Goal: Navigation & Orientation: Find specific page/section

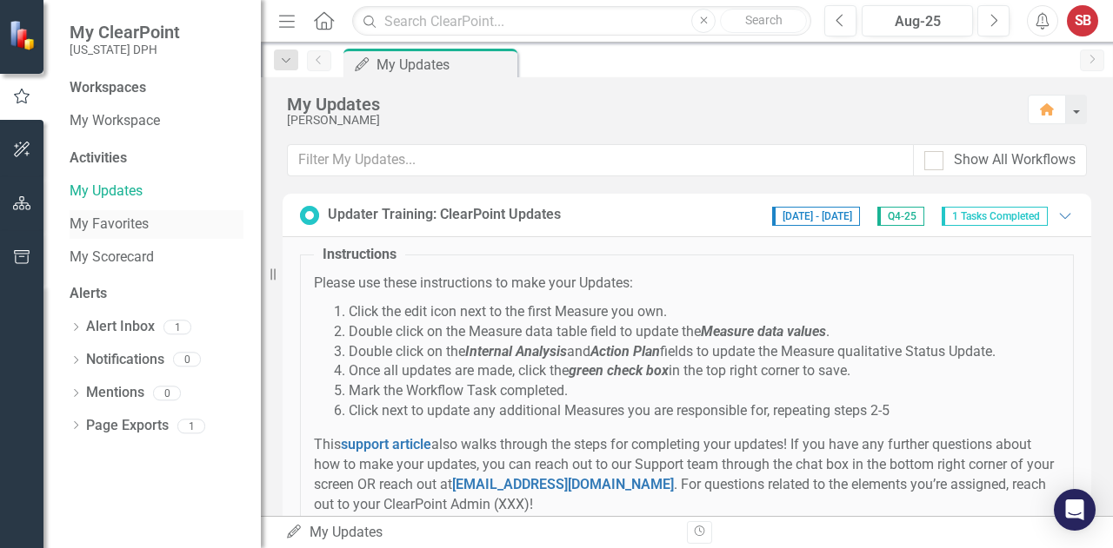
click at [116, 219] on link "My Favorites" at bounding box center [157, 225] width 174 height 20
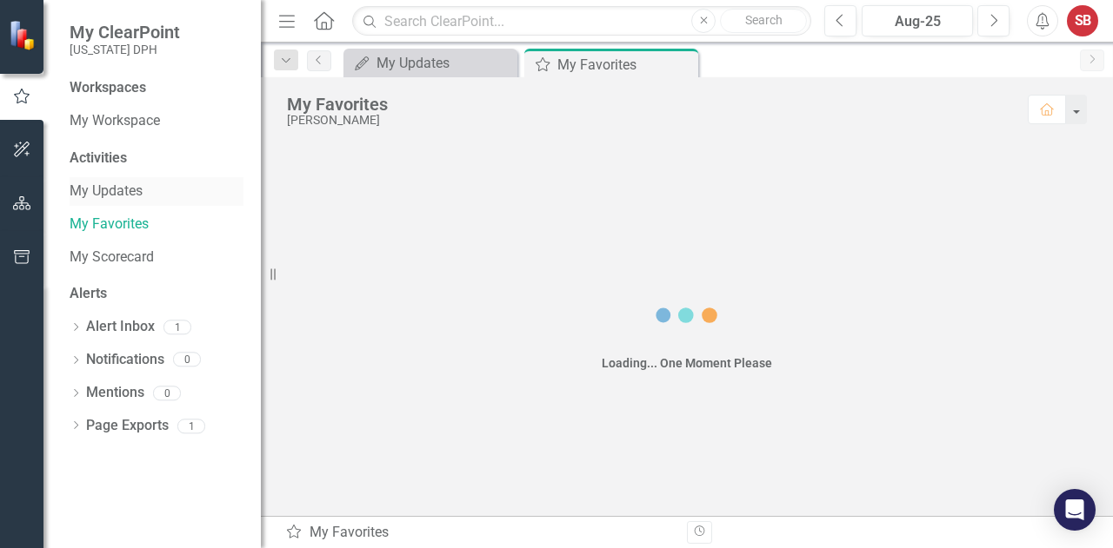
click at [91, 189] on link "My Updates" at bounding box center [157, 192] width 174 height 20
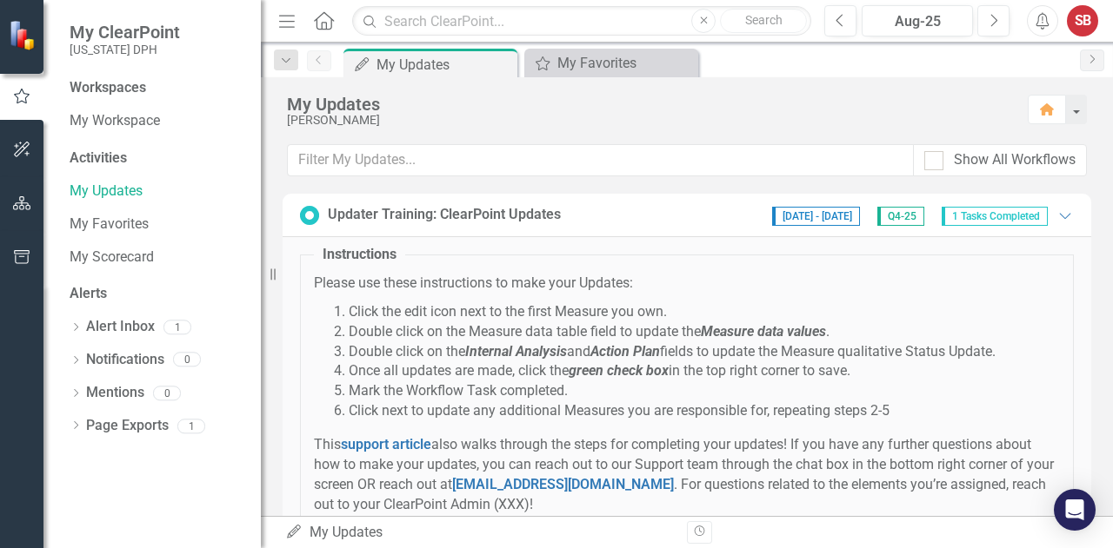
click at [99, 105] on div "Workspaces My Workspace" at bounding box center [157, 106] width 174 height 57
click at [97, 107] on div "My Workspace" at bounding box center [157, 121] width 174 height 29
click at [23, 203] on icon "button" at bounding box center [22, 203] width 18 height 14
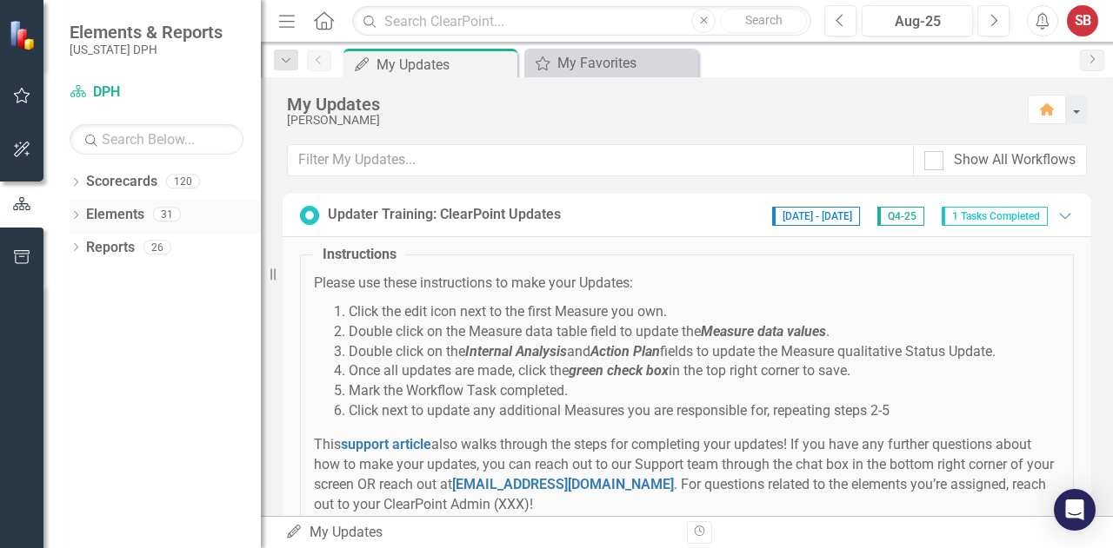
click at [122, 216] on link "Elements" at bounding box center [115, 215] width 58 height 20
click at [76, 218] on icon "Dropdown" at bounding box center [76, 217] width 12 height 10
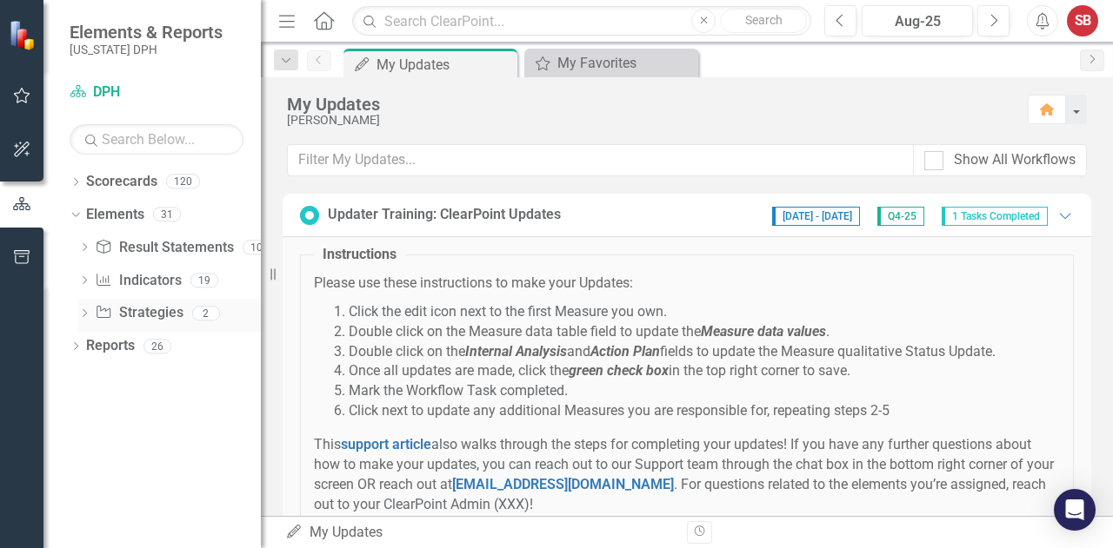
click at [82, 316] on icon "Dropdown" at bounding box center [84, 315] width 12 height 10
click at [83, 281] on icon "Dropdown" at bounding box center [84, 282] width 12 height 10
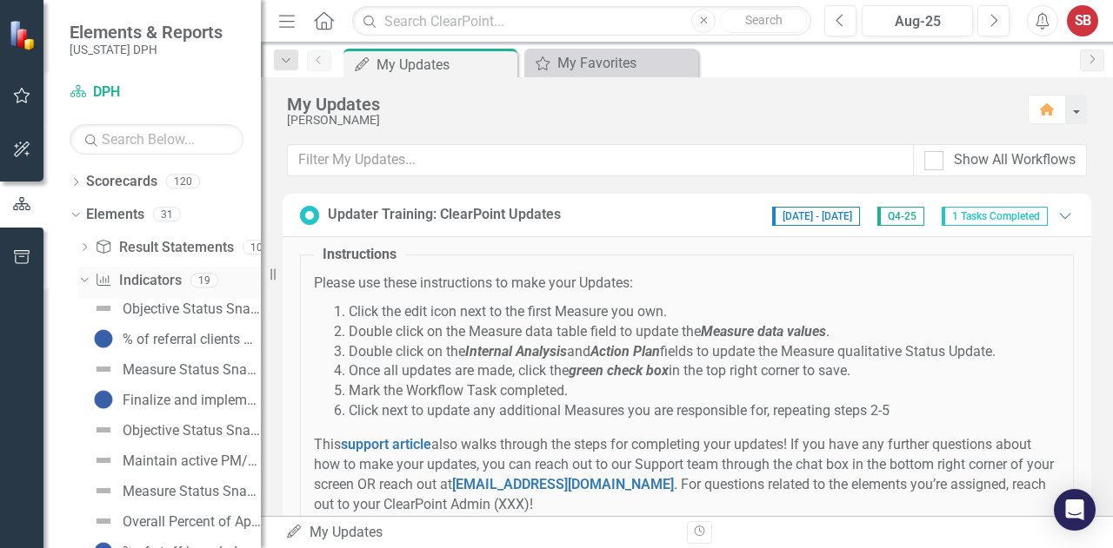
click at [83, 276] on icon "Dropdown" at bounding box center [82, 280] width 10 height 12
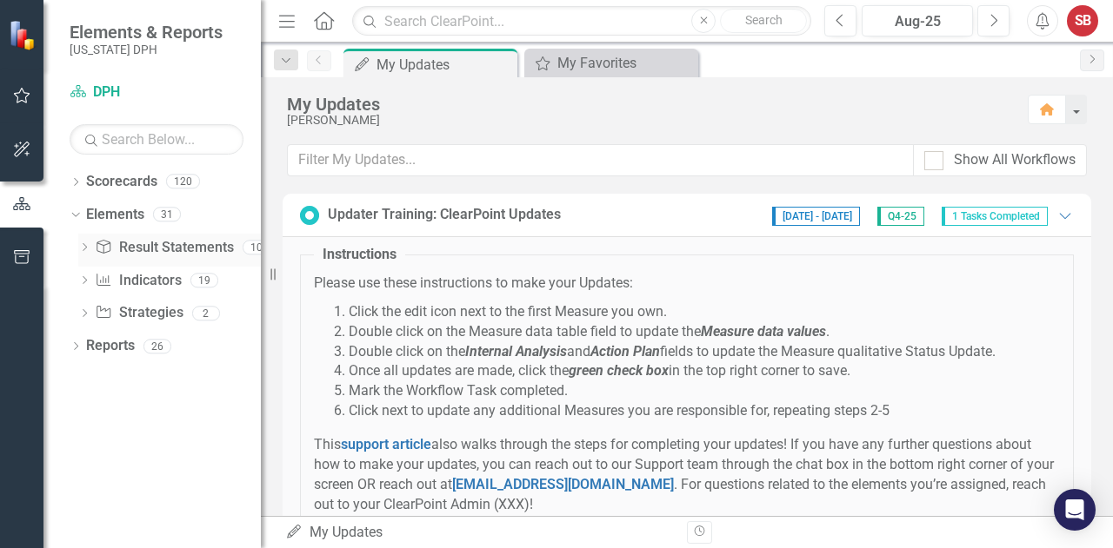
click at [84, 246] on icon "Dropdown" at bounding box center [84, 249] width 12 height 10
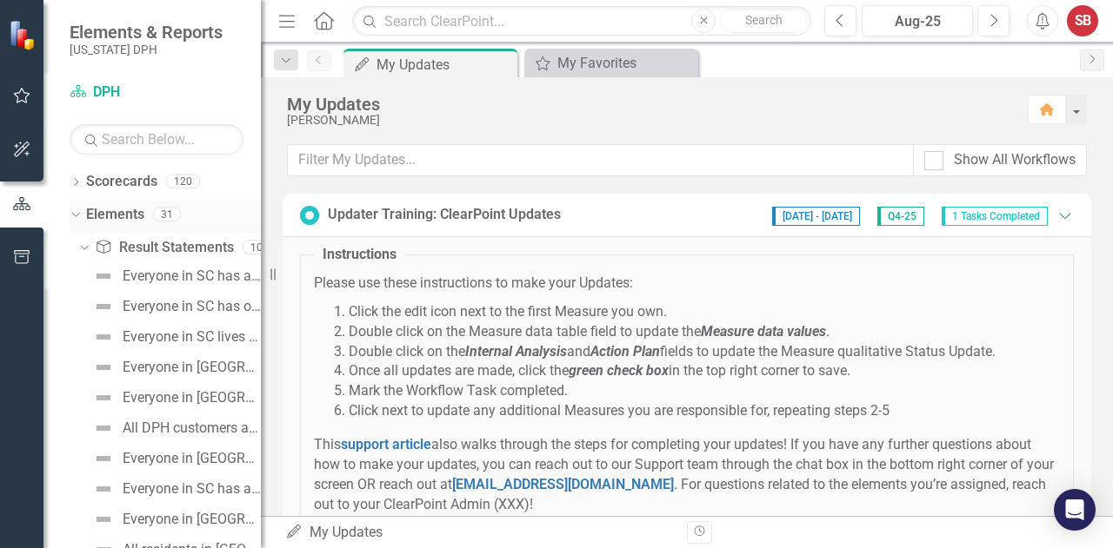
click at [77, 208] on icon "Dropdown" at bounding box center [74, 214] width 10 height 12
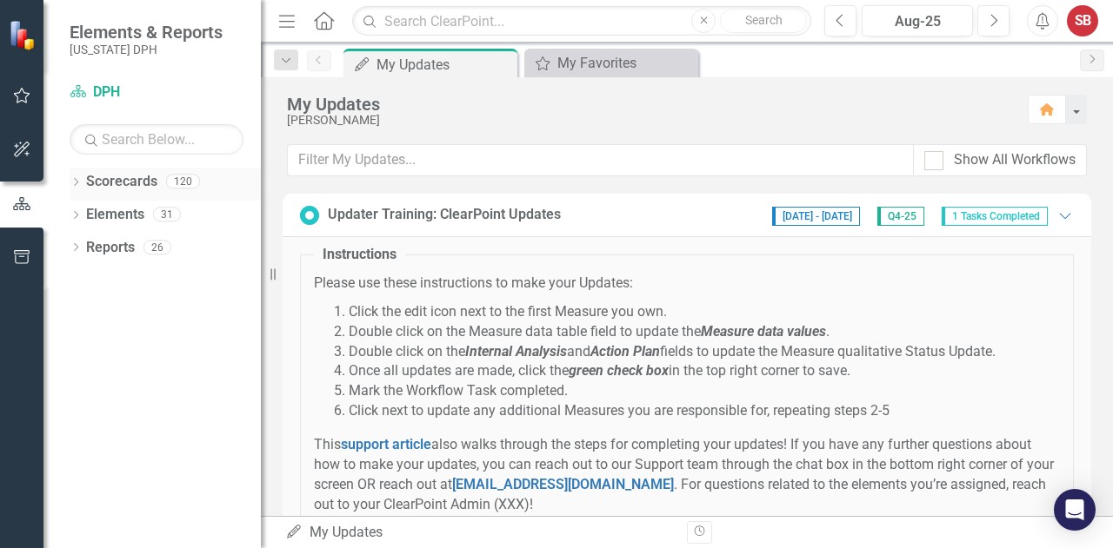
click at [77, 179] on icon "Dropdown" at bounding box center [76, 184] width 12 height 10
click at [78, 212] on icon "Dropdown" at bounding box center [84, 214] width 13 height 10
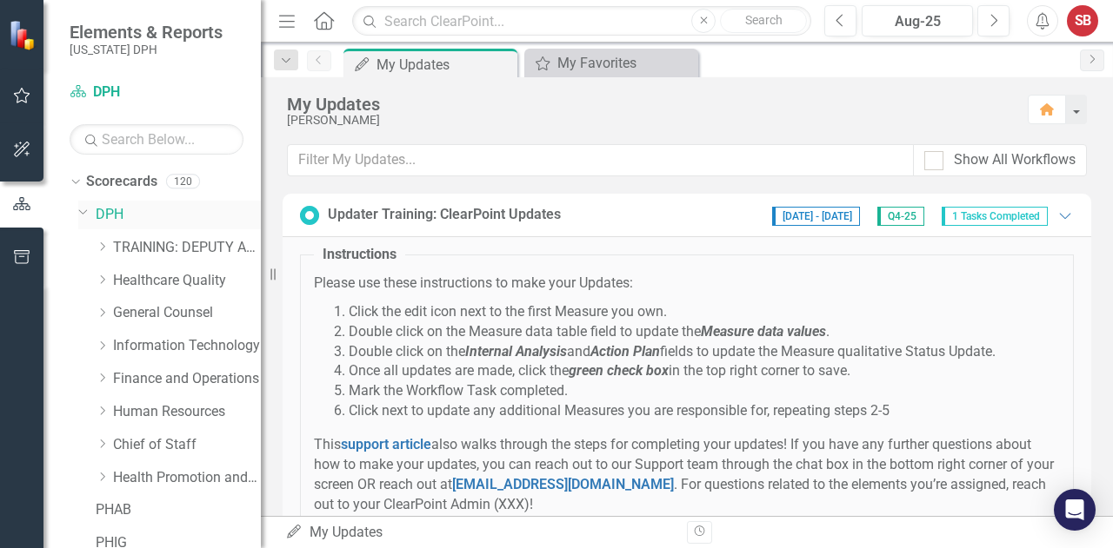
click at [83, 211] on icon "Dropdown" at bounding box center [83, 211] width 10 height 13
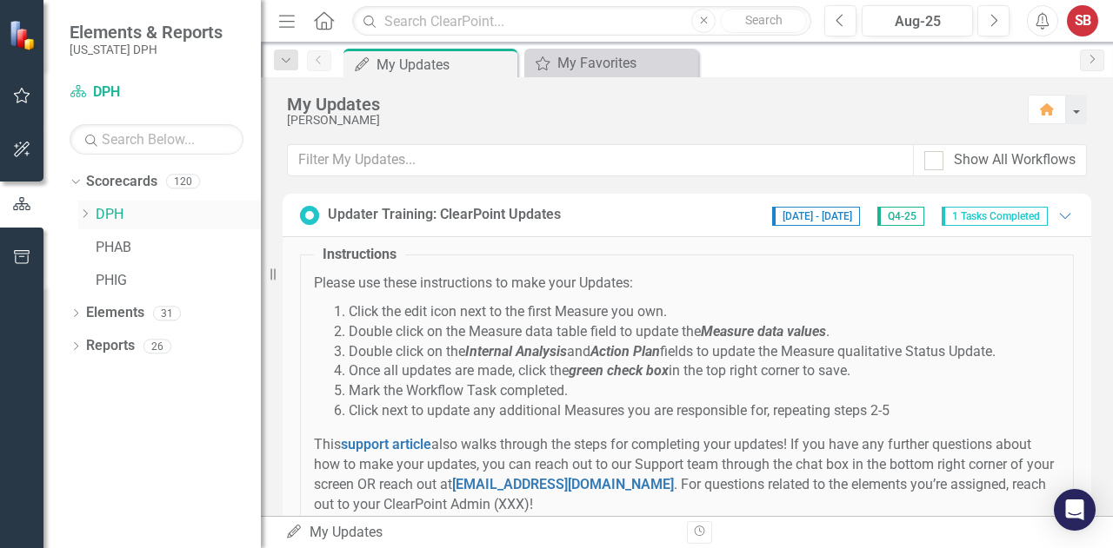
click at [83, 211] on icon "Dropdown" at bounding box center [84, 214] width 13 height 10
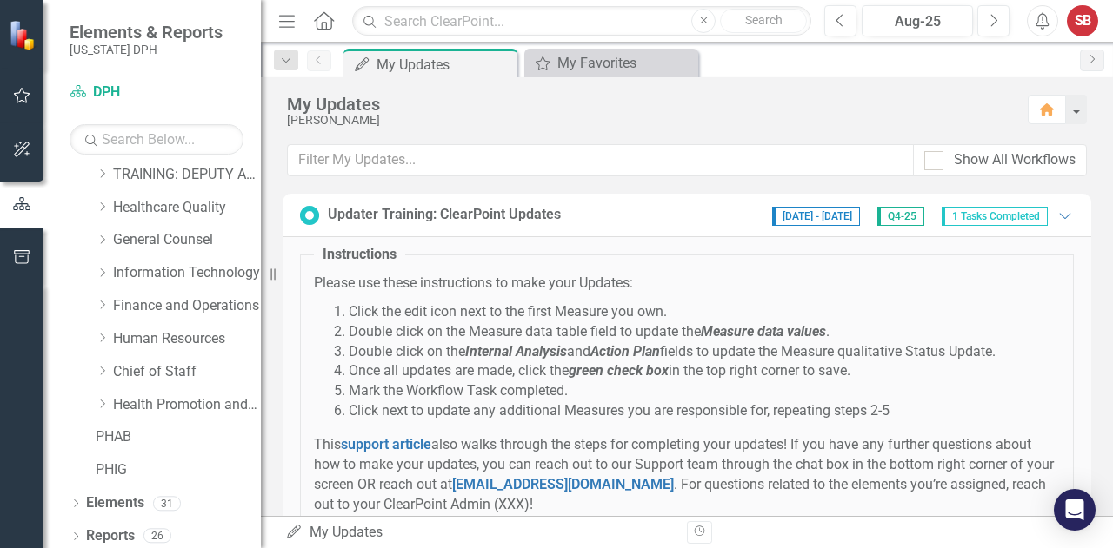
scroll to position [78, 0]
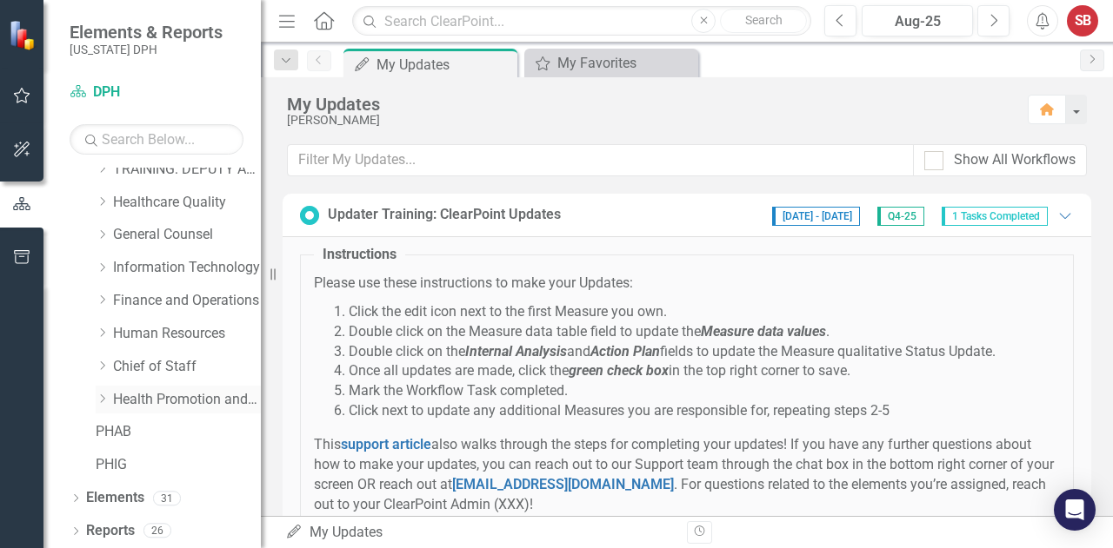
click at [101, 402] on icon "Dropdown" at bounding box center [102, 399] width 13 height 10
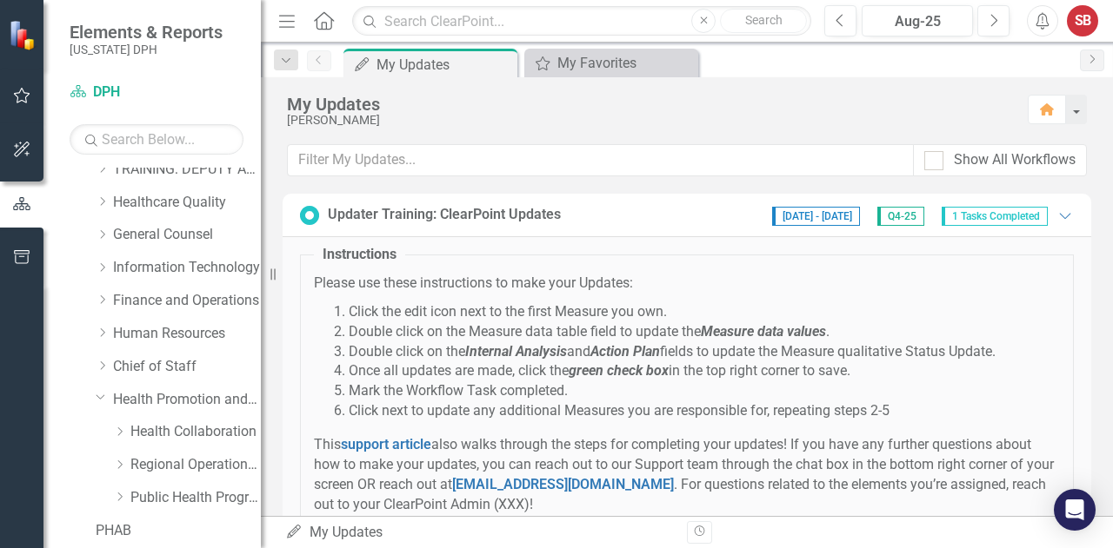
click at [110, 497] on div "Dropdown Public Health Programs" at bounding box center [169, 500] width 183 height 33
click at [118, 496] on icon "Dropdown" at bounding box center [119, 497] width 13 height 10
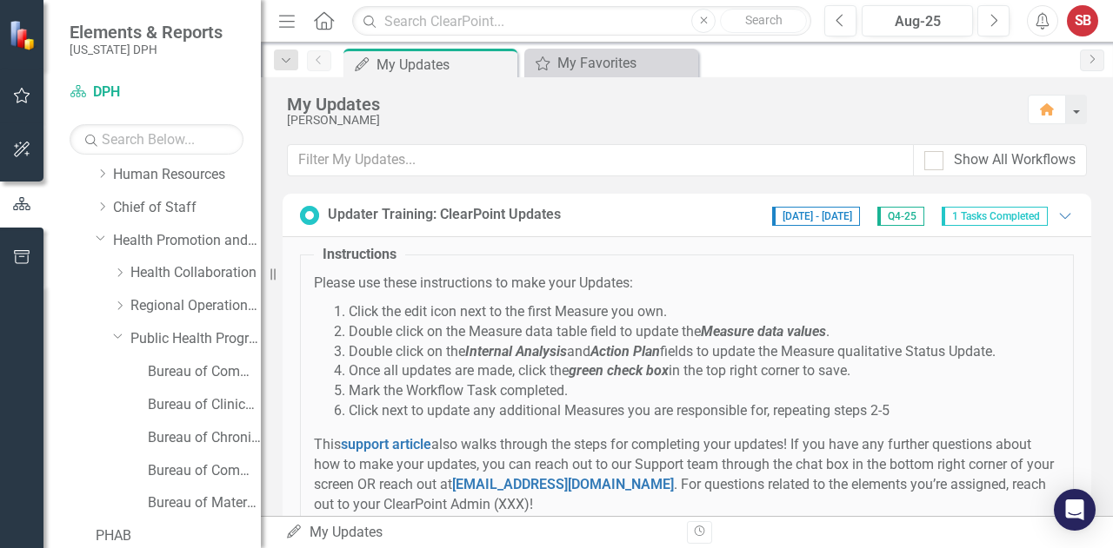
scroll to position [239, 0]
click at [153, 371] on link "Bureau of Communicable Disease Prevention and Control" at bounding box center [204, 371] width 113 height 20
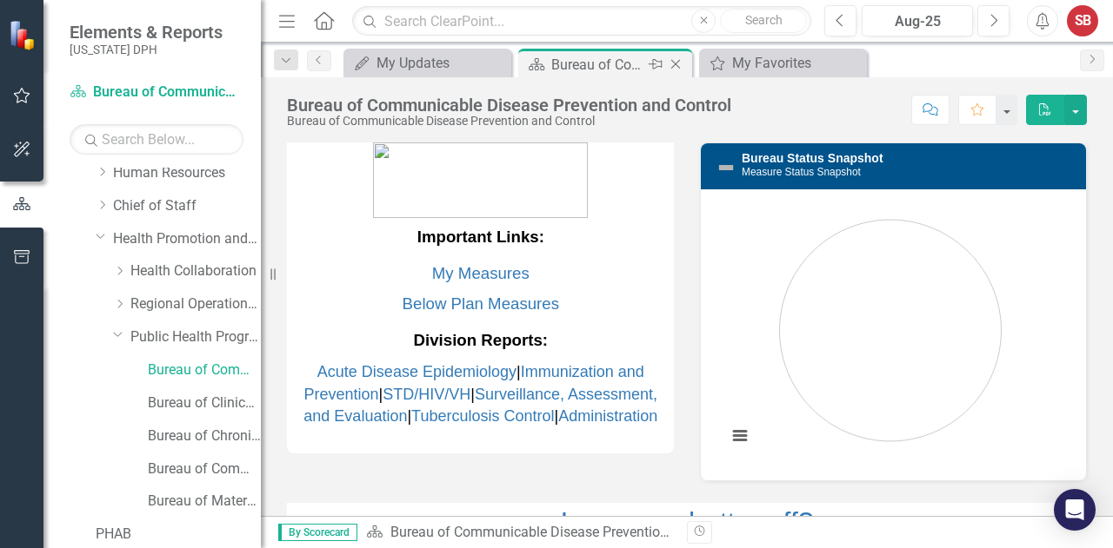
click at [673, 63] on icon "Close" at bounding box center [675, 64] width 17 height 14
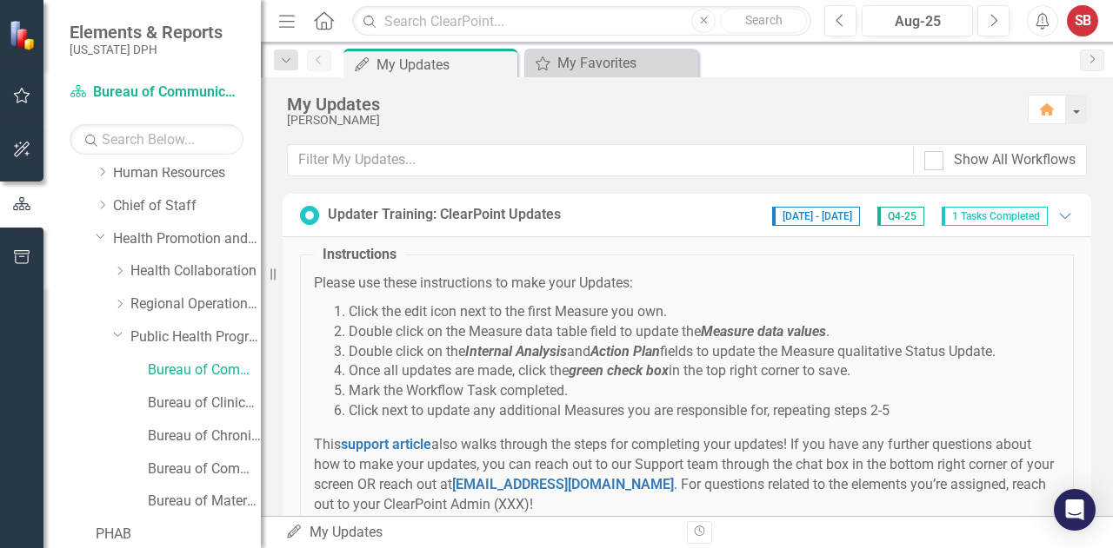
click at [146, 470] on div "Bureau of Community Nutrition Services" at bounding box center [178, 471] width 165 height 33
click at [165, 469] on link "Bureau of Community Nutrition Services" at bounding box center [204, 470] width 113 height 20
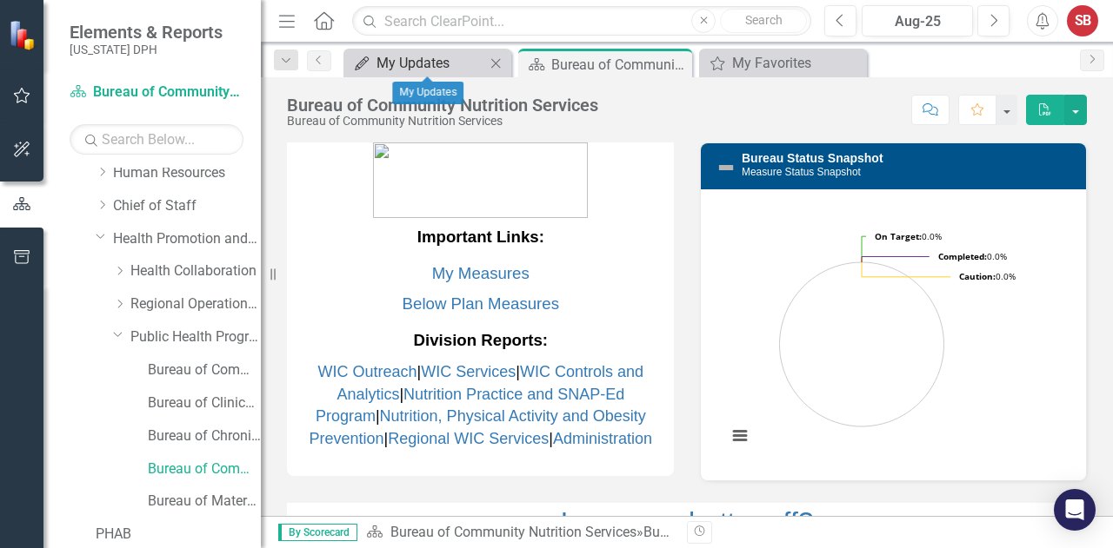
click at [389, 52] on div "My Updates" at bounding box center [430, 63] width 109 height 22
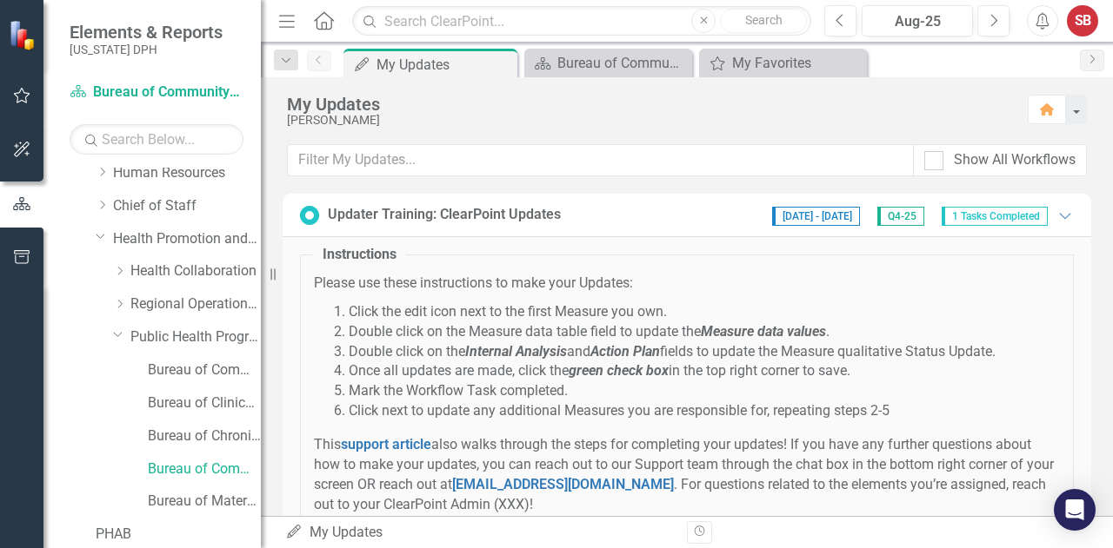
click at [959, 216] on span "1 Tasks Completed" at bounding box center [994, 216] width 106 height 19
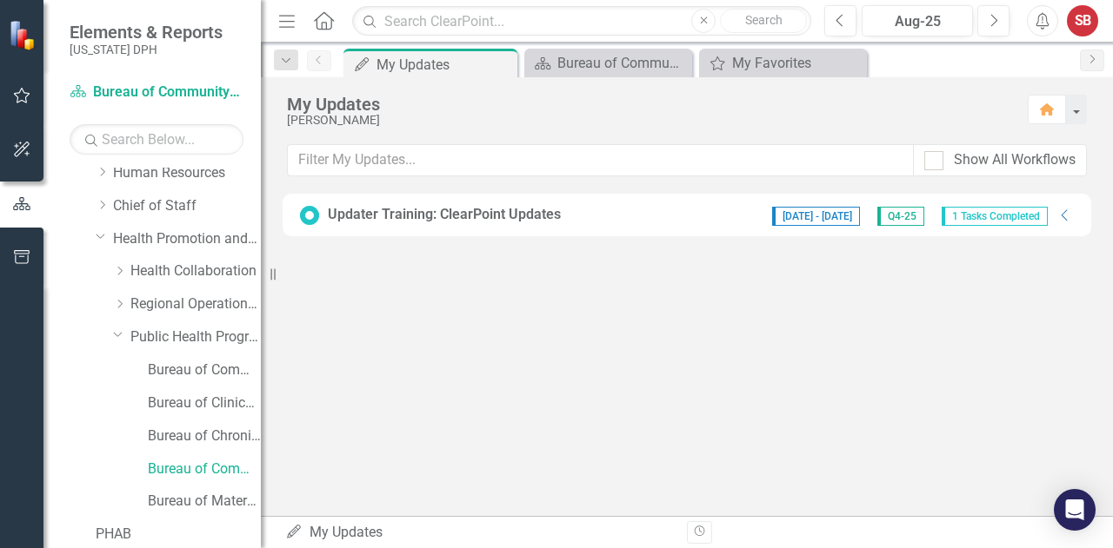
click at [989, 212] on span "1 Tasks Completed" at bounding box center [994, 216] width 106 height 19
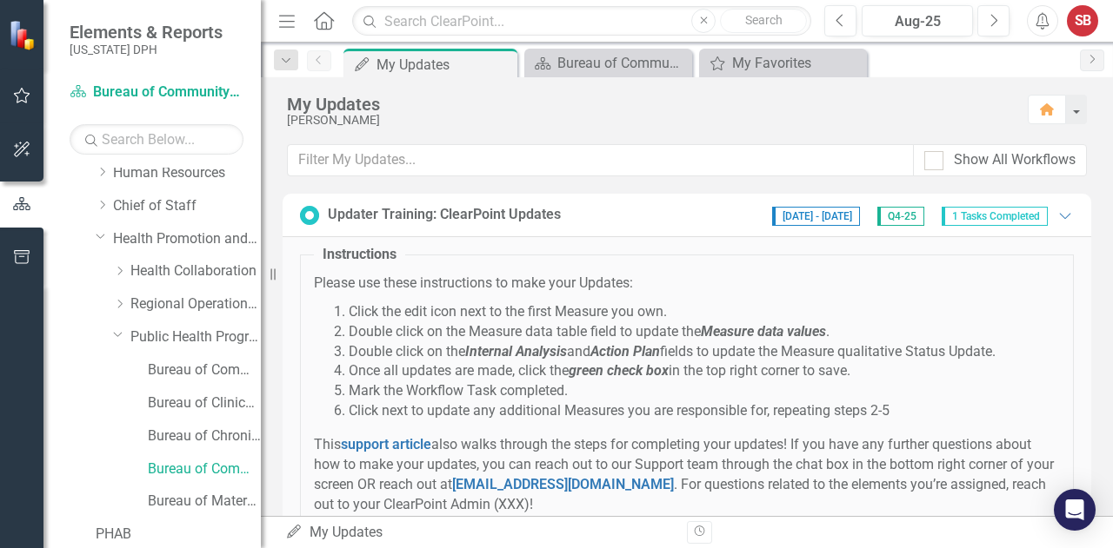
scroll to position [116, 0]
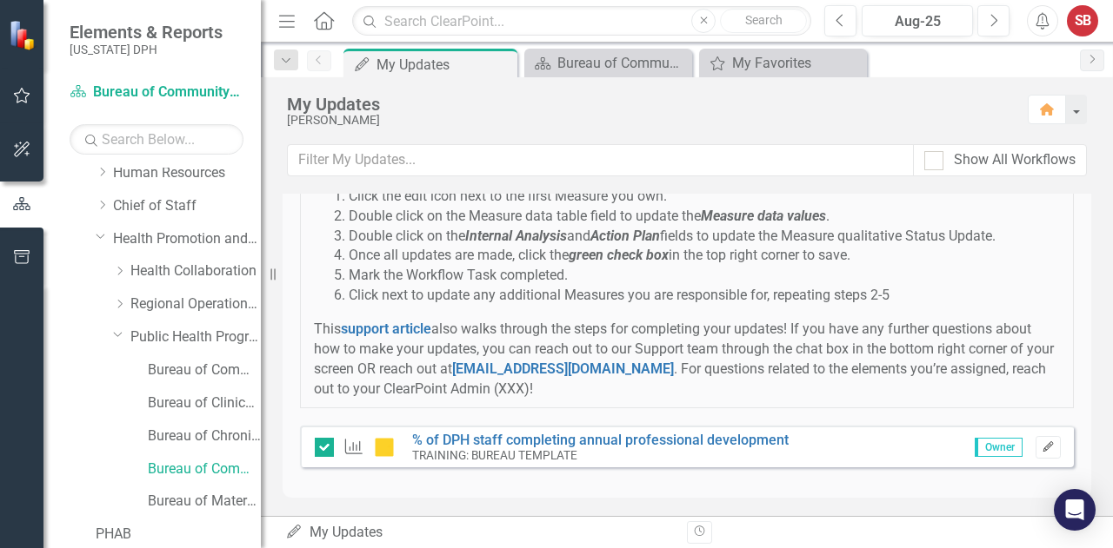
click at [1041, 444] on icon "Edit" at bounding box center [1047, 447] width 13 height 10
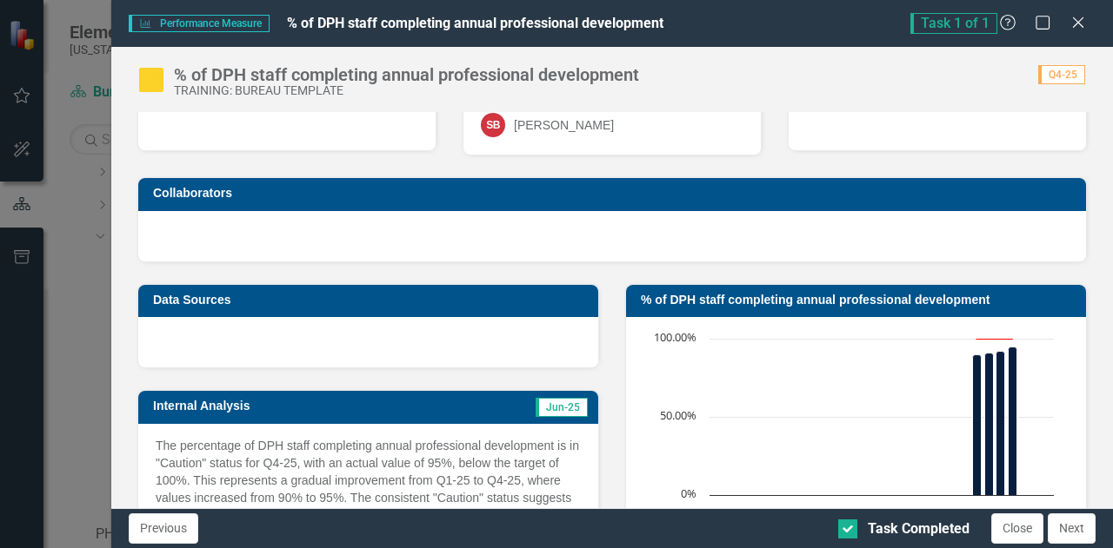
scroll to position [47, 0]
